Goal: Transaction & Acquisition: Book appointment/travel/reservation

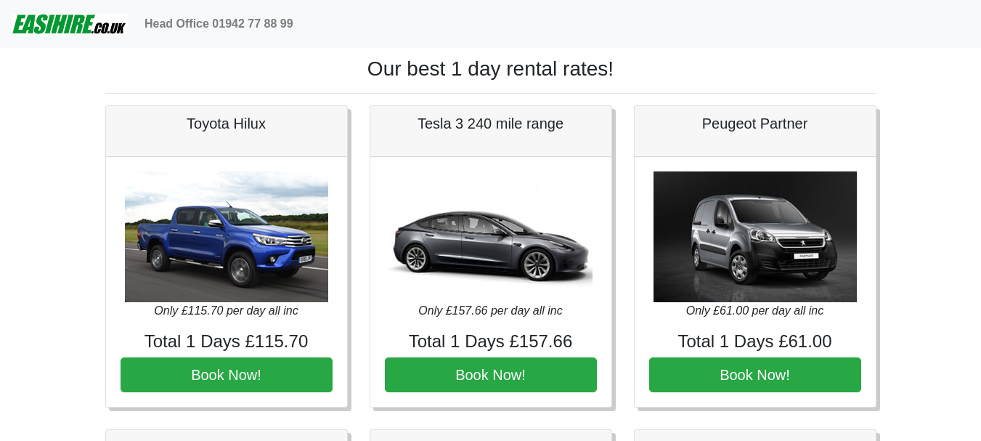
click at [76, 24] on img at bounding box center [69, 23] width 115 height 29
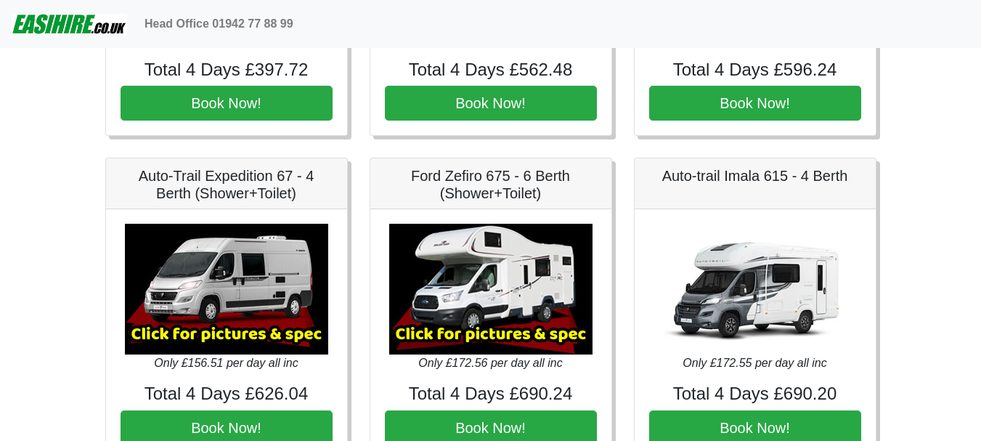
scroll to position [1961, 0]
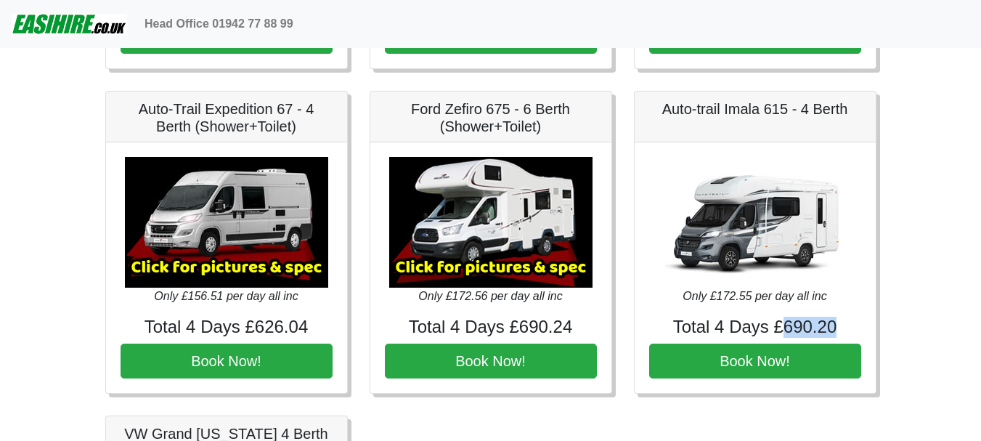
drag, startPoint x: 786, startPoint y: 327, endPoint x: 834, endPoint y: 327, distance: 47.9
click at [834, 327] on h4 "Total 4 Days £690.20" at bounding box center [755, 327] width 212 height 21
click at [843, 325] on h4 "Total 4 Days £690.20" at bounding box center [755, 327] width 212 height 21
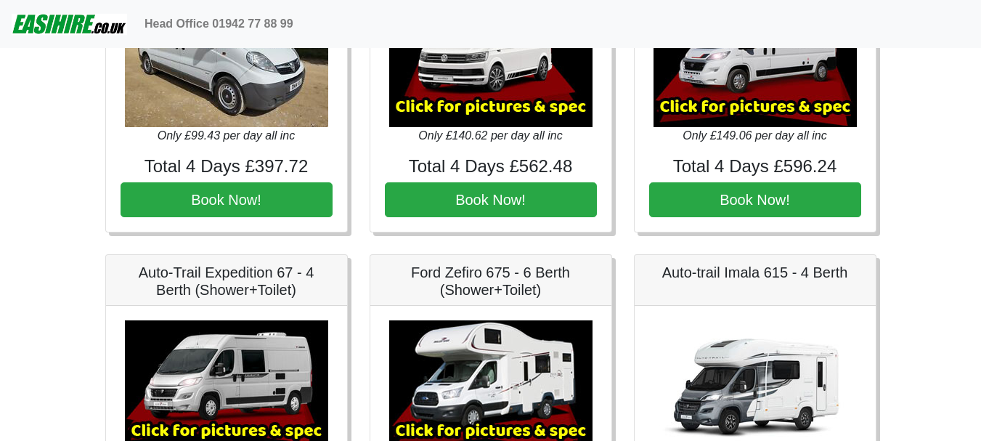
scroll to position [1870, 0]
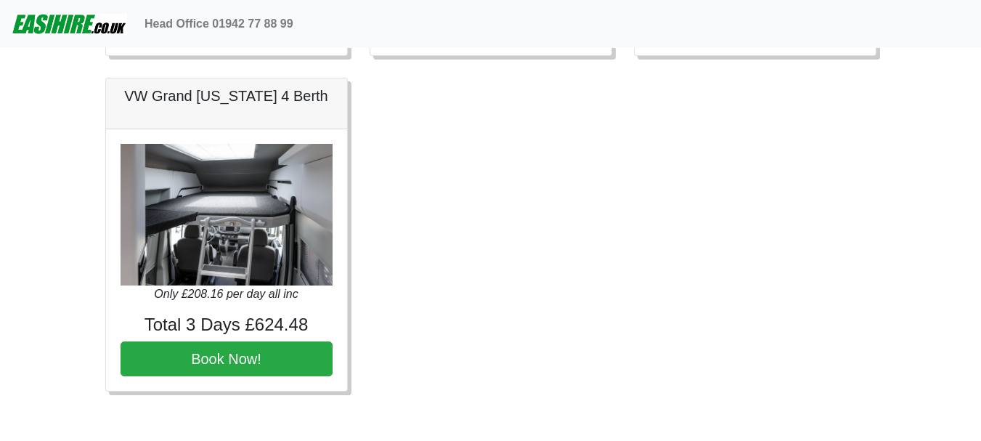
scroll to position [2305, 0]
